Goal: Navigation & Orientation: Find specific page/section

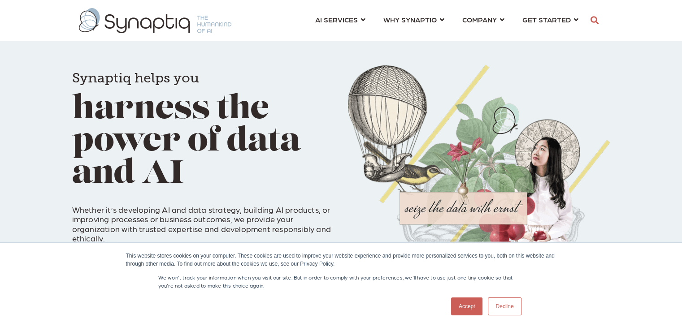
click at [475, 310] on link "Accept" at bounding box center [467, 307] width 32 height 18
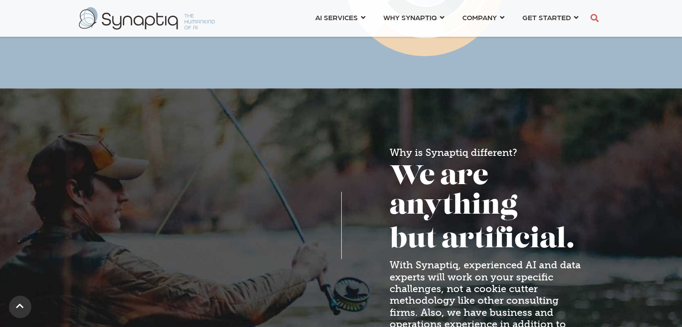
scroll to position [1356, 0]
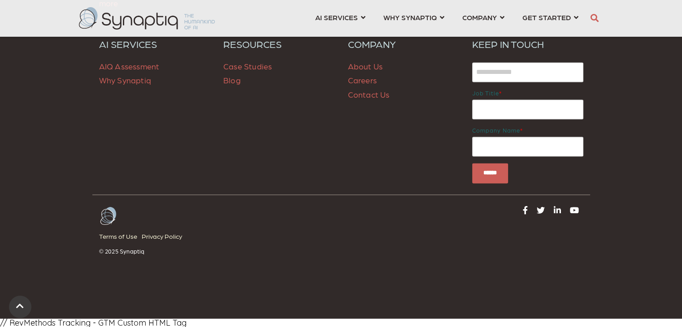
drag, startPoint x: 616, startPoint y: 115, endPoint x: 578, endPoint y: 284, distance: 173.1
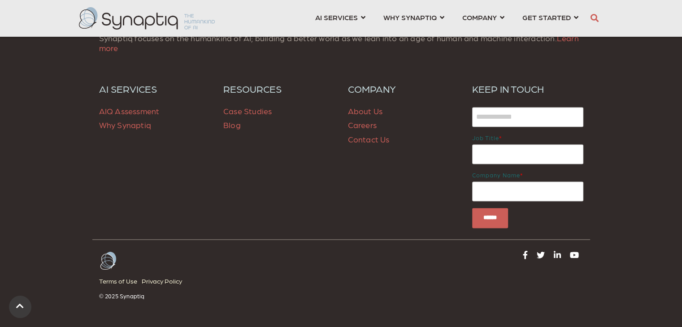
click at [368, 112] on link "About Us" at bounding box center [365, 110] width 35 height 9
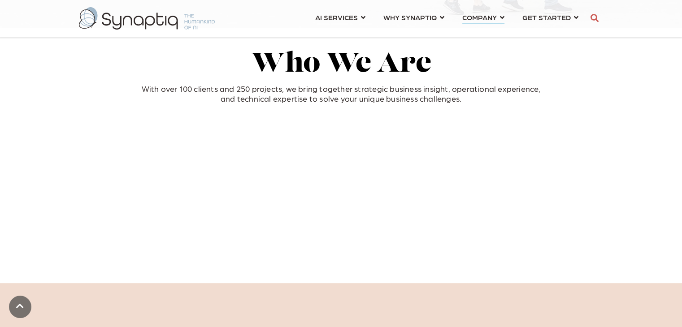
scroll to position [269, 0]
